Goal: Find specific page/section: Find specific page/section

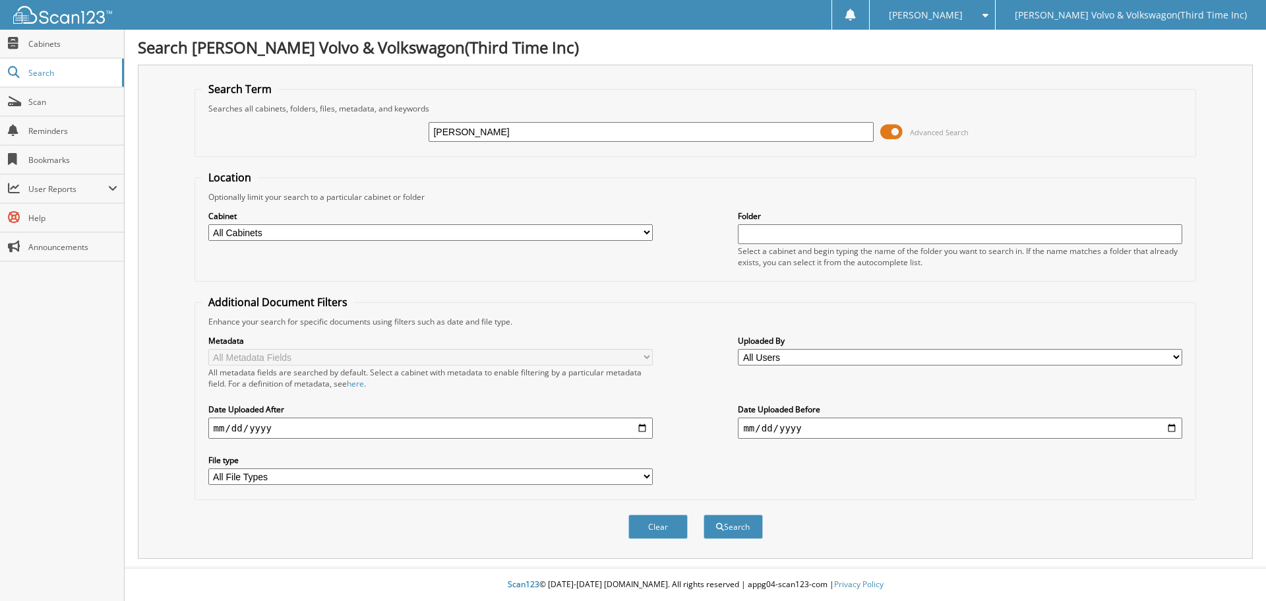
type input "[PERSON_NAME]"
click at [452, 239] on select "All Cabinets ACCOUNTS PAYABLE CANCELLATIONS CAR DEALS DEPOSITS NISSAN AP NISSAN…" at bounding box center [430, 232] width 444 height 16
select select "14944"
click at [208, 224] on select "All Cabinets ACCOUNTS PAYABLE CANCELLATIONS CAR DEALS DEPOSITS NISSAN AP NISSAN…" at bounding box center [430, 232] width 444 height 16
click at [807, 237] on input "text" at bounding box center [960, 234] width 444 height 20
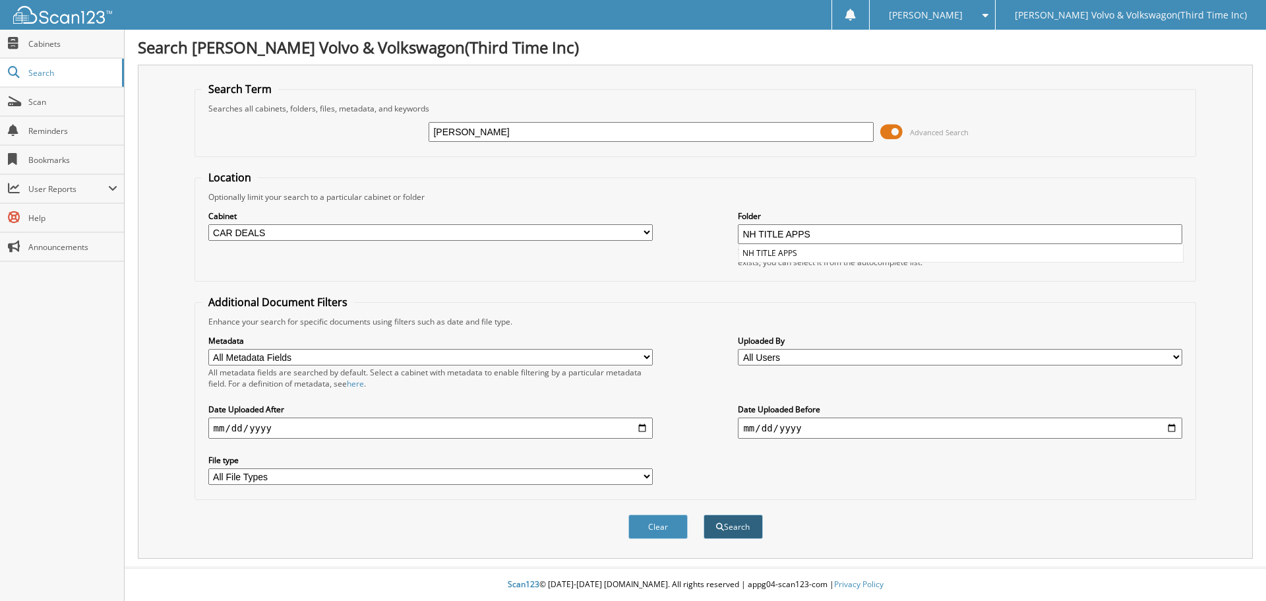
type input "NH TITLE APPS"
click at [723, 527] on button "Search" at bounding box center [732, 526] width 59 height 24
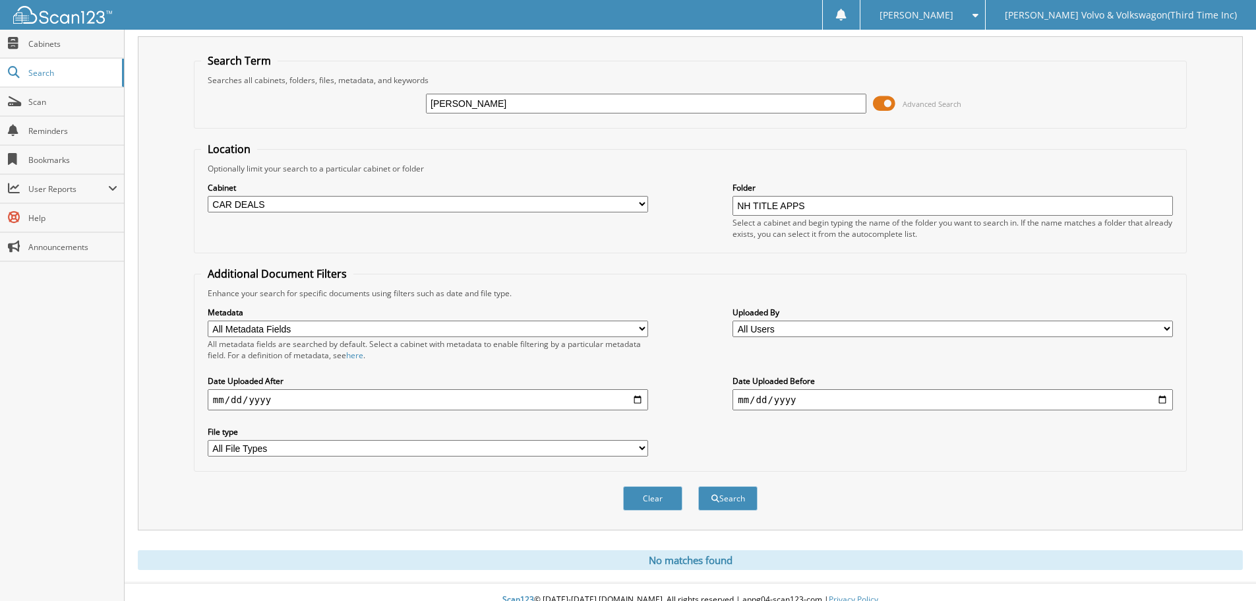
scroll to position [44, 0]
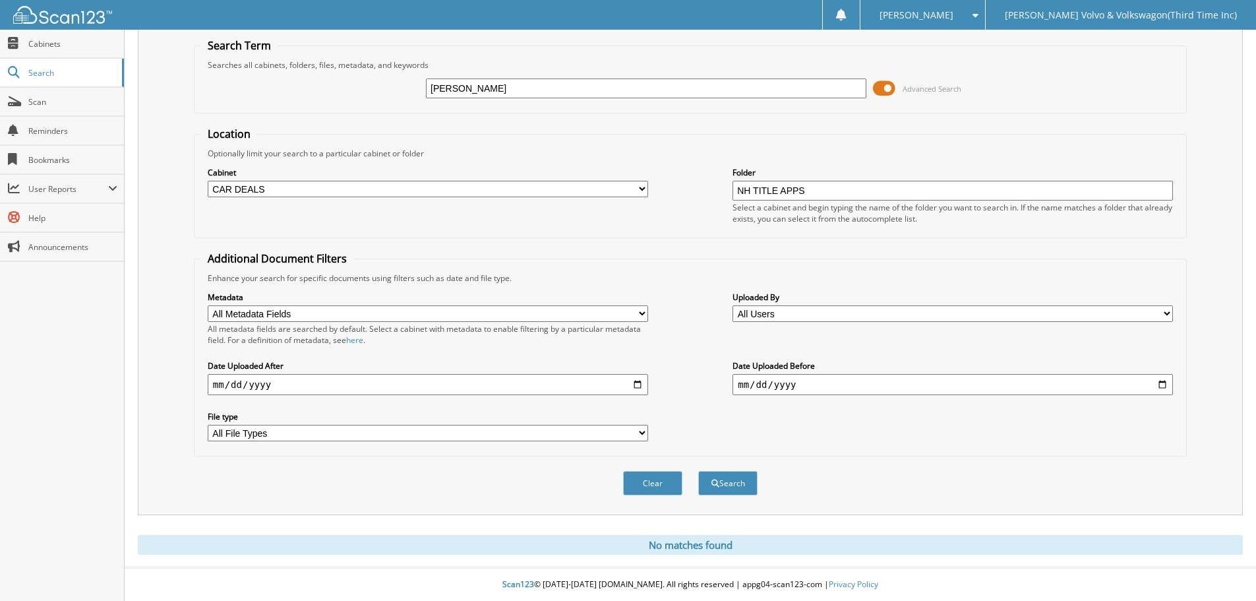
drag, startPoint x: 495, startPoint y: 86, endPoint x: 308, endPoint y: 100, distance: 187.7
click at [325, 96] on div "[PERSON_NAME] Advanced Search" at bounding box center [690, 89] width 978 height 36
click at [728, 489] on button "Search" at bounding box center [727, 483] width 59 height 24
click at [520, 84] on input "text" at bounding box center [646, 88] width 440 height 20
type input "NH TITLE APPS"
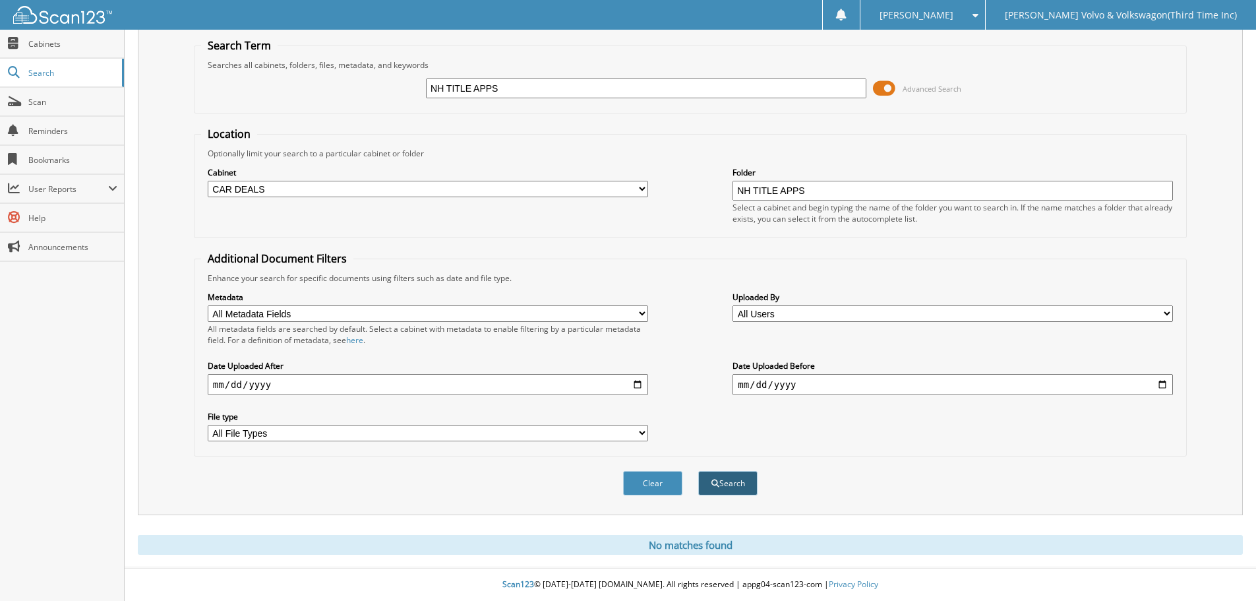
click at [740, 487] on button "Search" at bounding box center [727, 483] width 59 height 24
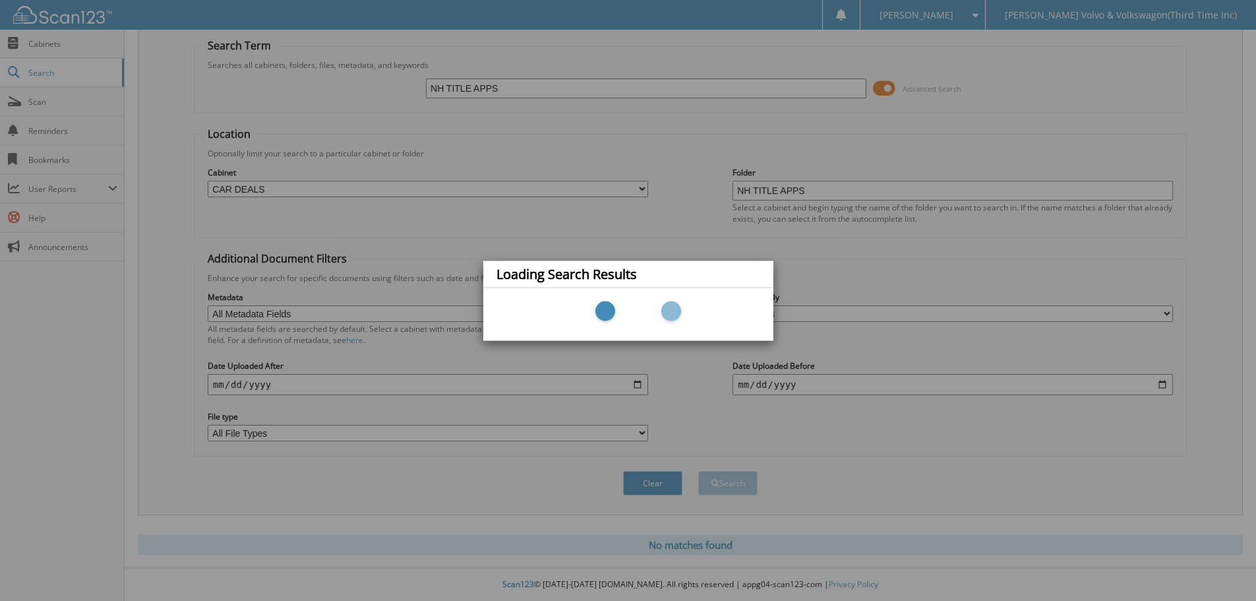
click at [296, 192] on div "Loading Search Results" at bounding box center [628, 300] width 1256 height 601
